Goal: Information Seeking & Learning: Learn about a topic

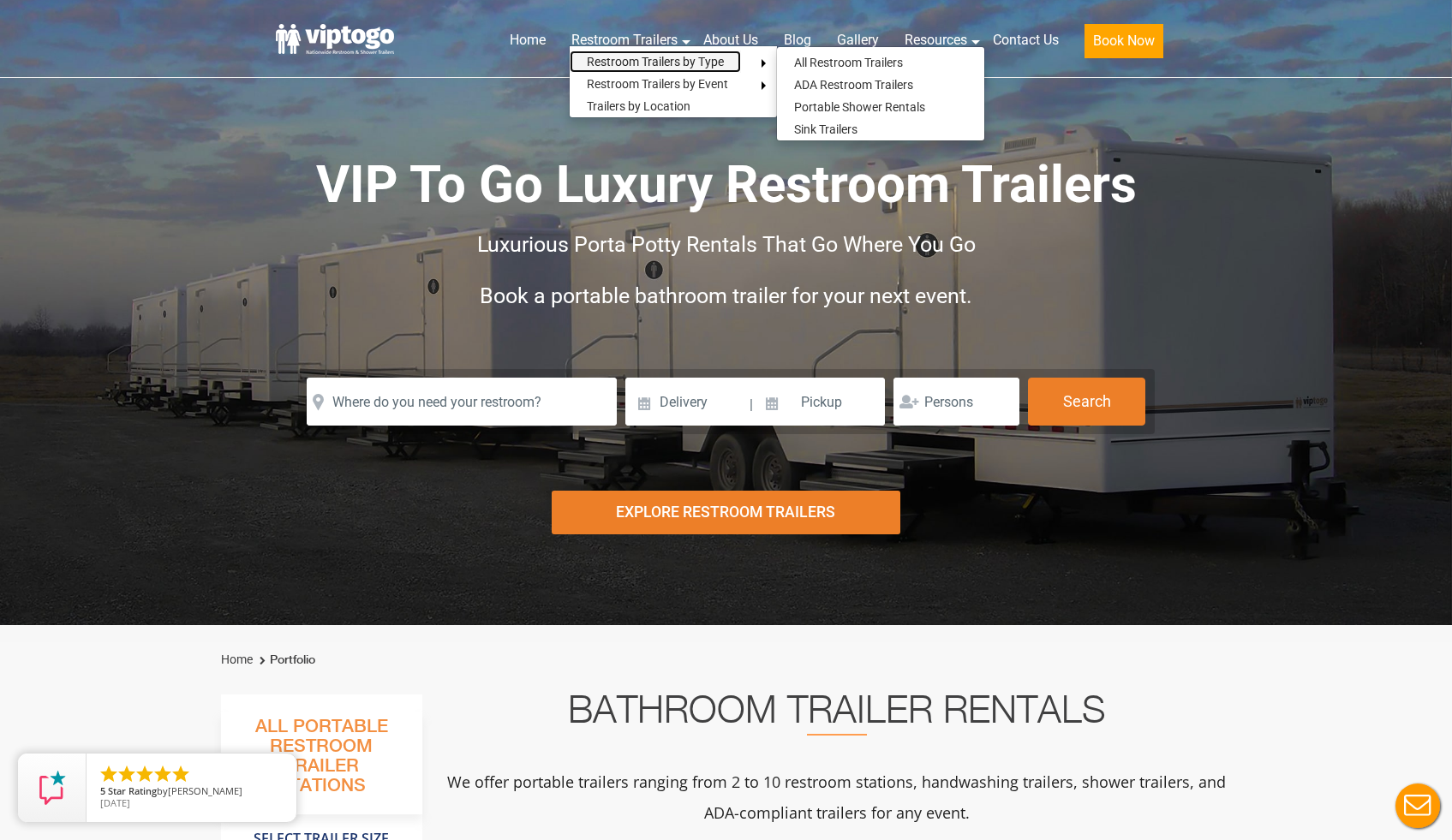
click at [721, 65] on link "Restroom Trailers by Type" at bounding box center [655, 62] width 171 height 22
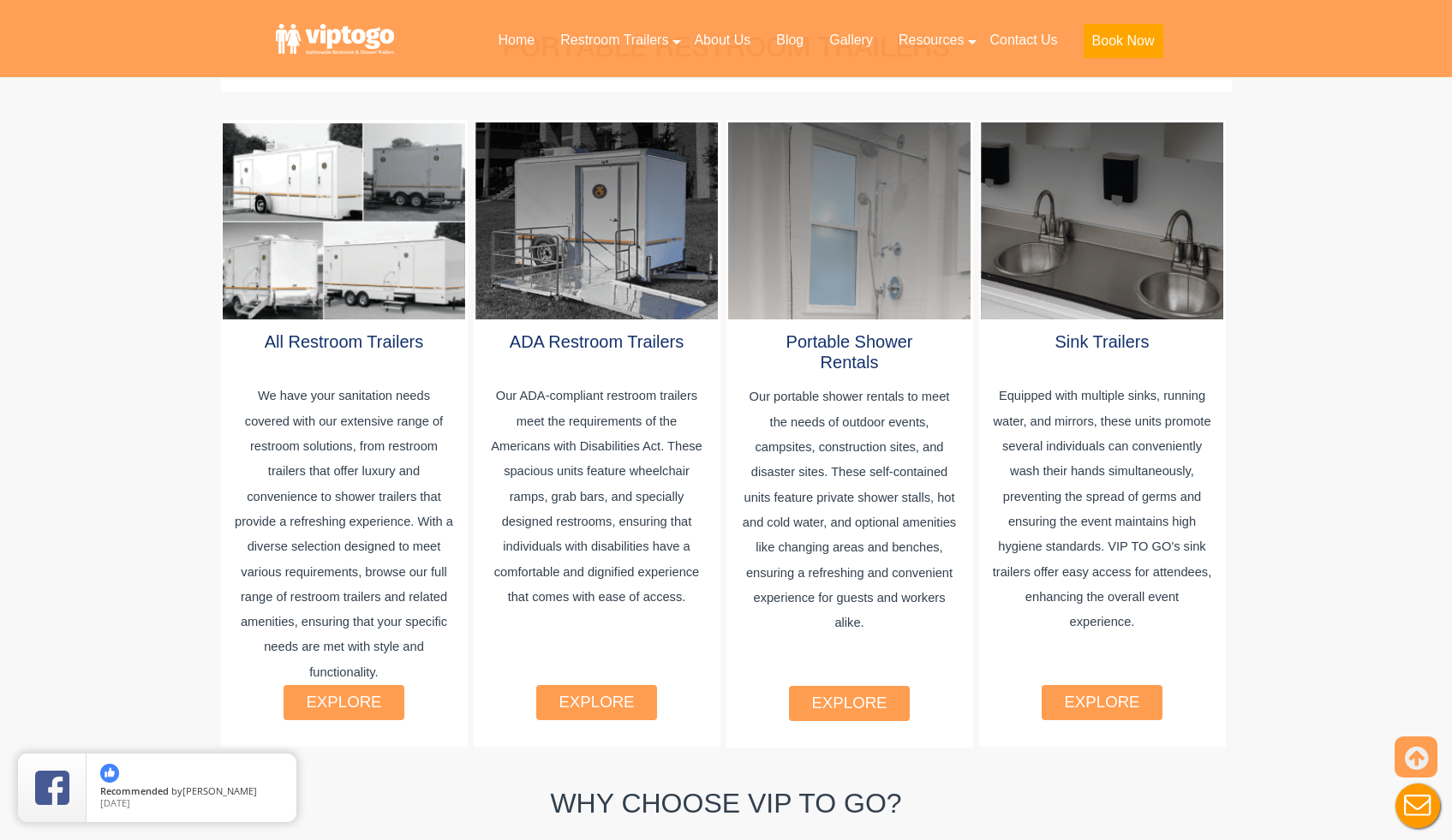
scroll to position [937, 0]
click at [371, 692] on div "explore" at bounding box center [344, 701] width 121 height 35
click at [367, 692] on link "explore" at bounding box center [343, 700] width 75 height 18
click at [340, 692] on link "explore" at bounding box center [343, 700] width 75 height 18
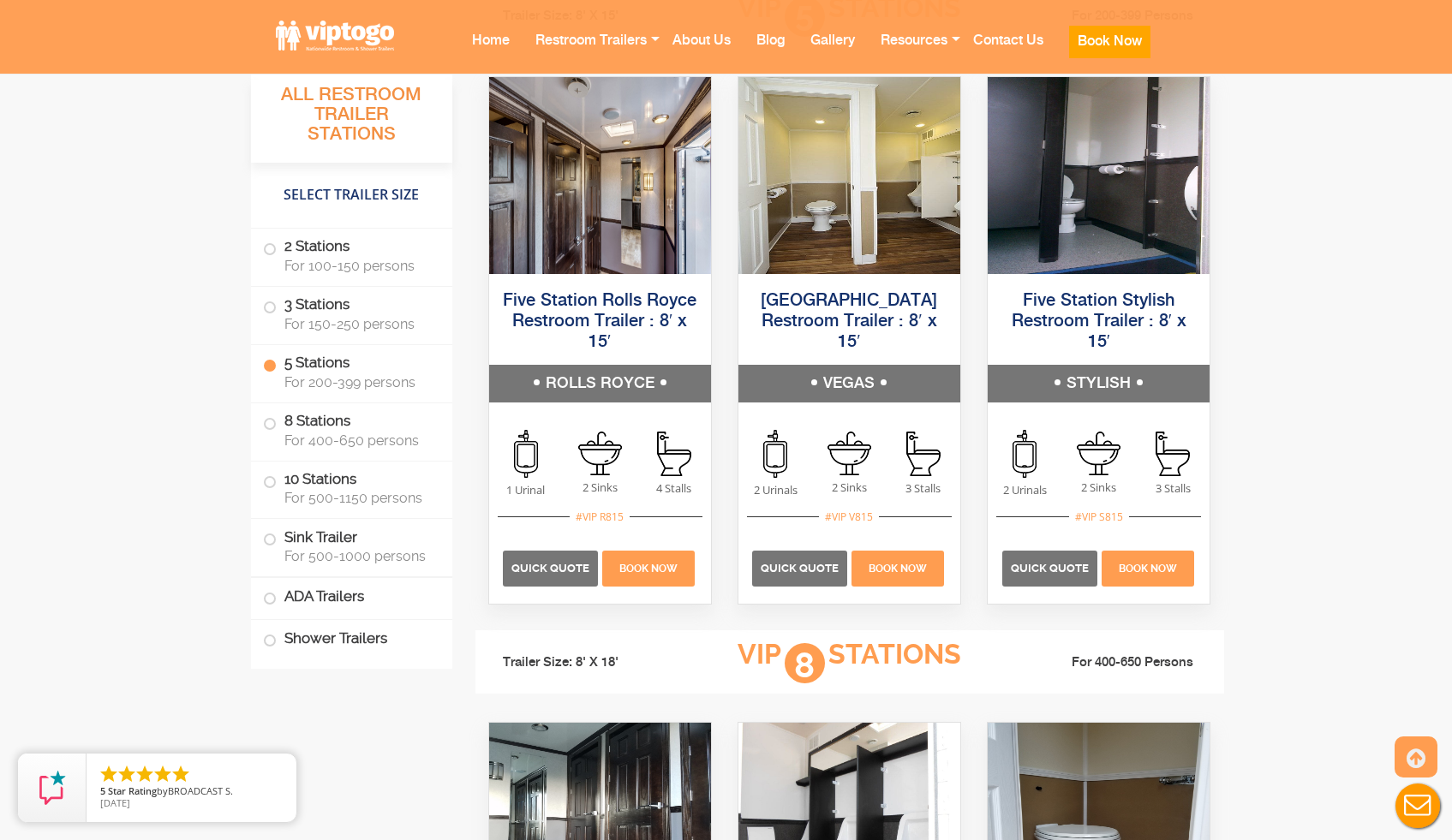
scroll to position [3000, 0]
